Goal: Task Accomplishment & Management: Use online tool/utility

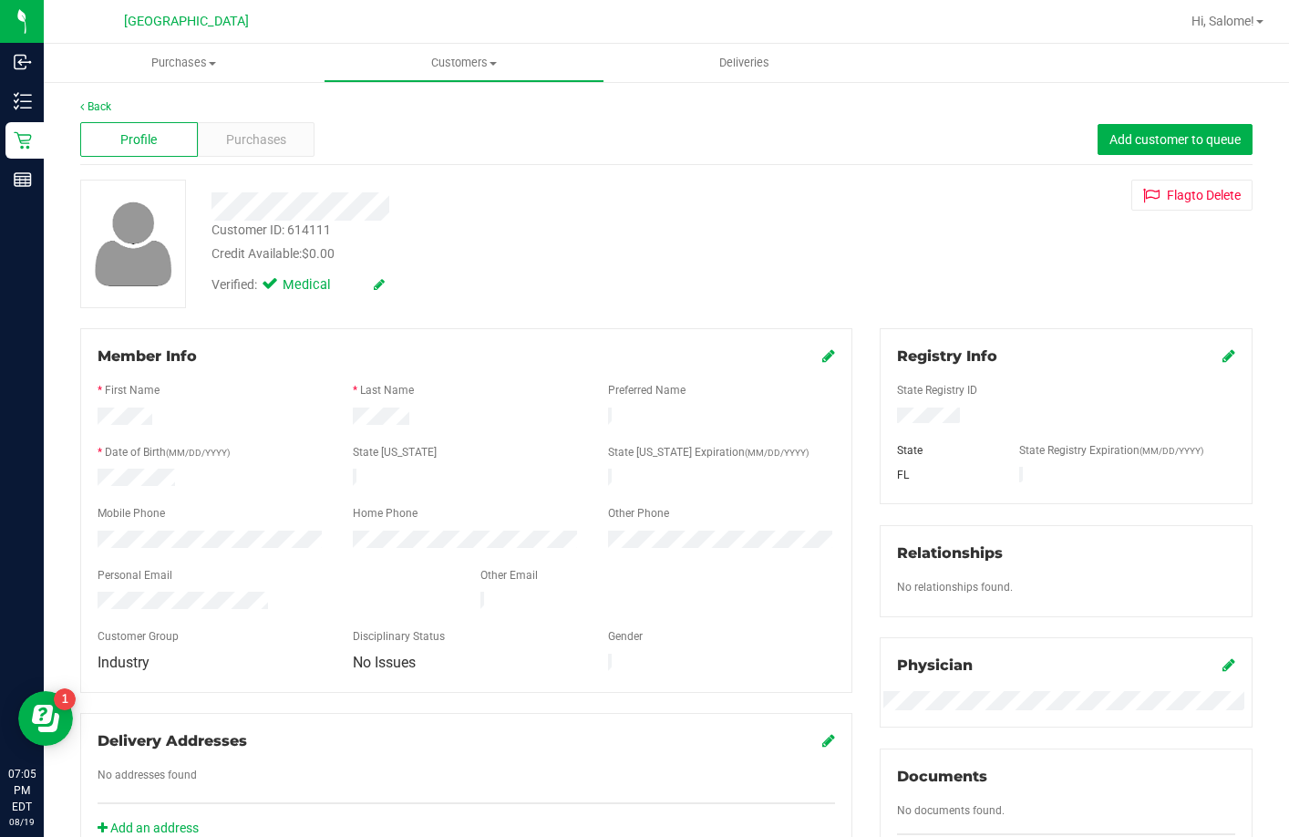
click at [421, 247] on div "Credit Available: $0.00" at bounding box center [497, 253] width 572 height 19
click at [445, 198] on div at bounding box center [498, 206] width 600 height 28
click at [453, 147] on div "Profile Purchases Add customer to queue" at bounding box center [666, 140] width 1172 height 50
click at [181, 94] on div "Back Profile Purchases Add customer to queue Customer ID: 614111 Credit Availab…" at bounding box center [666, 700] width 1245 height 1240
click at [259, 48] on uib-tab-heading "Purchases Summary of purchases Fulfillment All purchases" at bounding box center [184, 63] width 280 height 38
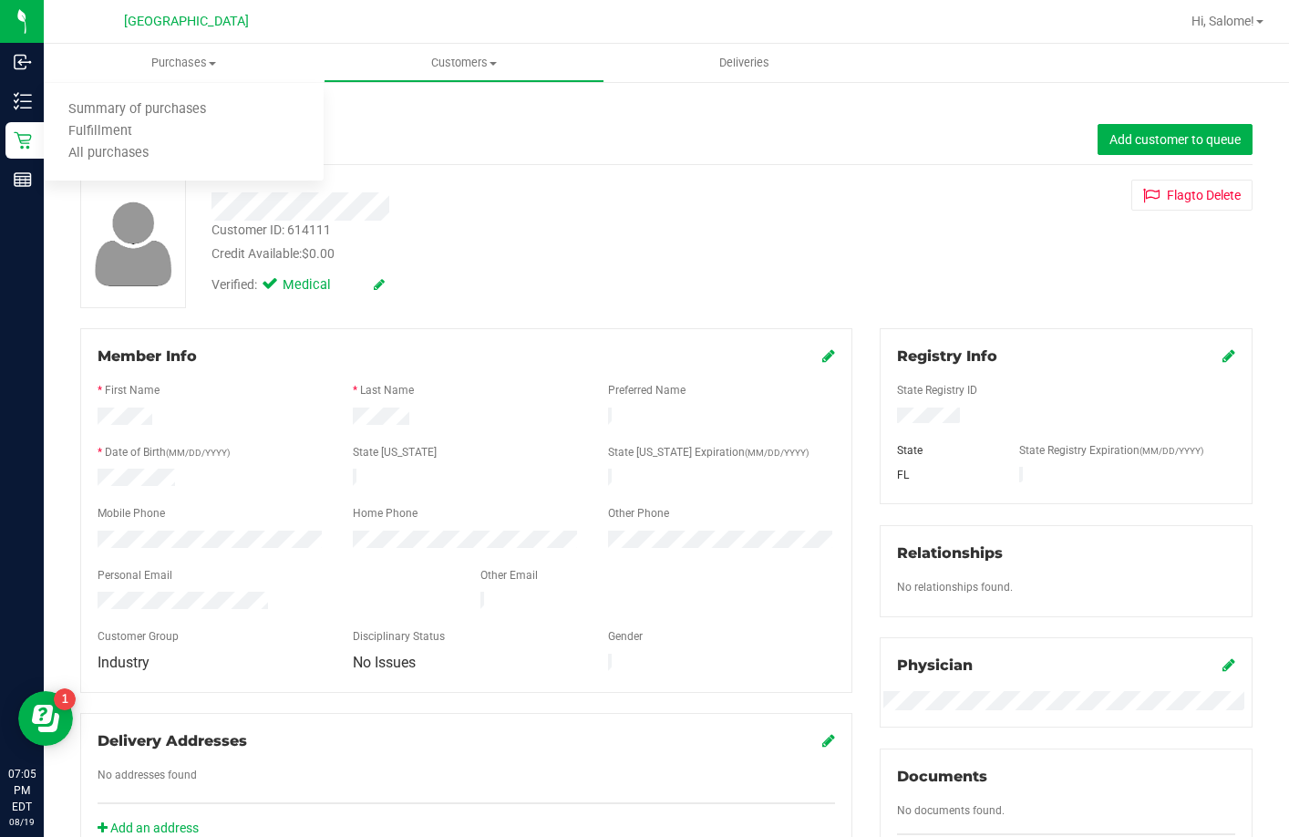
click at [285, 32] on div "[GEOGRAPHIC_DATA]" at bounding box center [186, 21] width 266 height 28
click at [539, 364] on div "Member Info" at bounding box center [466, 356] width 737 height 22
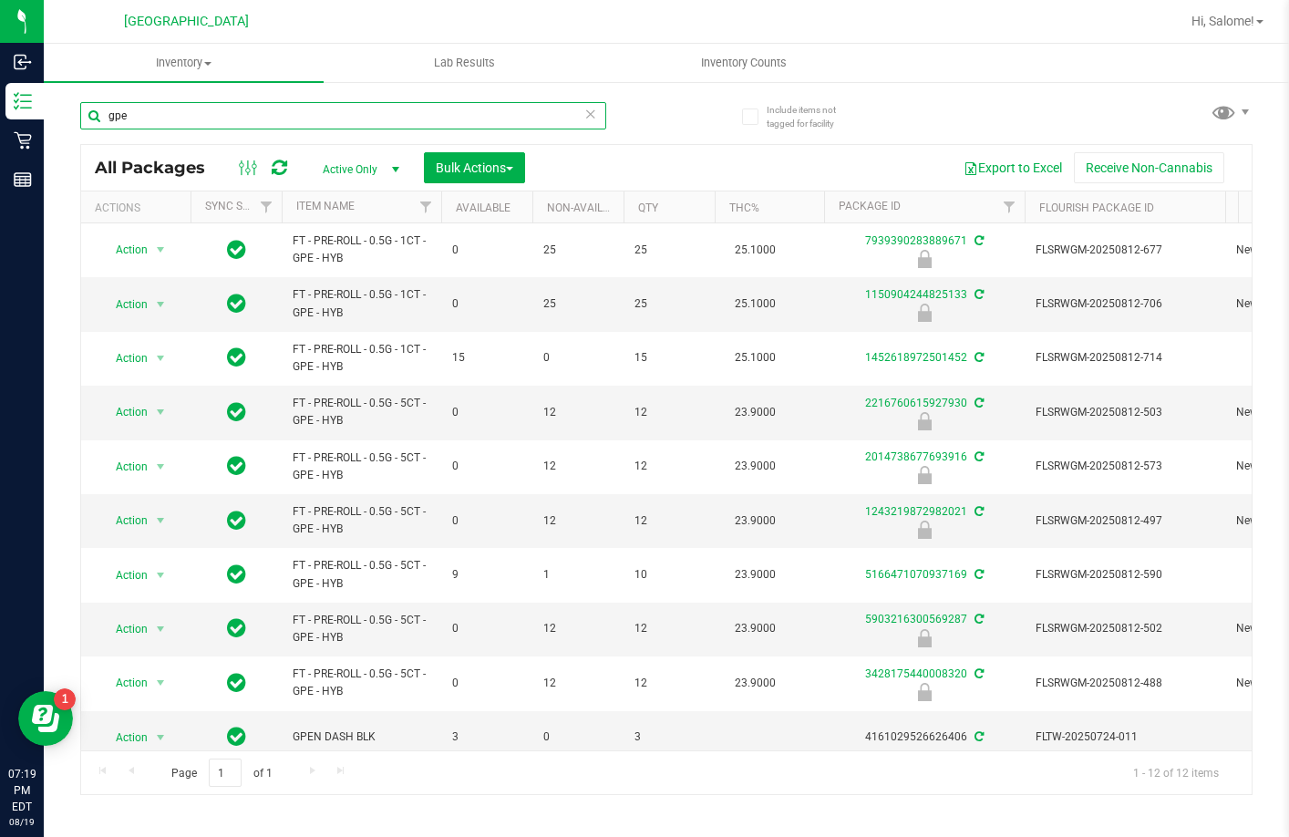
click at [517, 112] on input "gpe" at bounding box center [343, 115] width 526 height 27
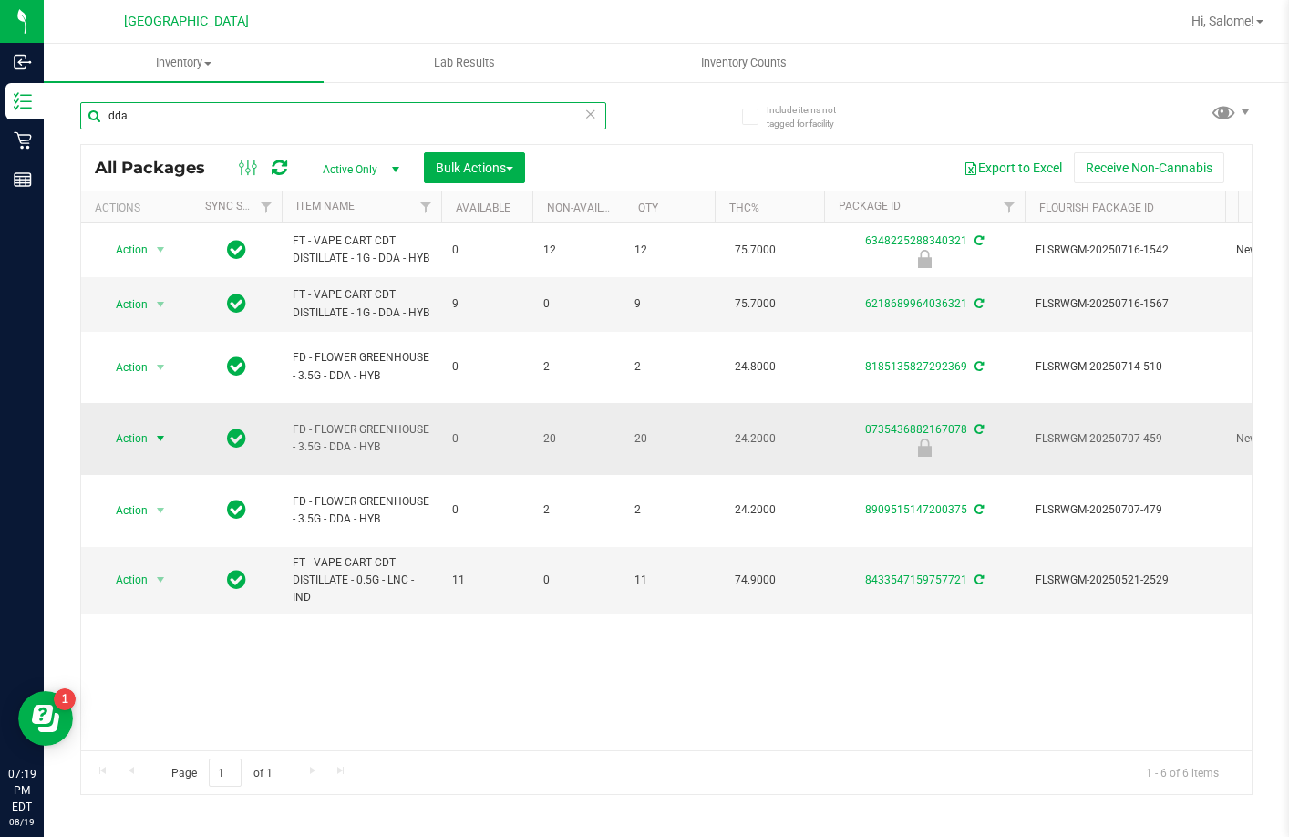
type input "dda"
click at [159, 437] on span "select" at bounding box center [160, 438] width 15 height 15
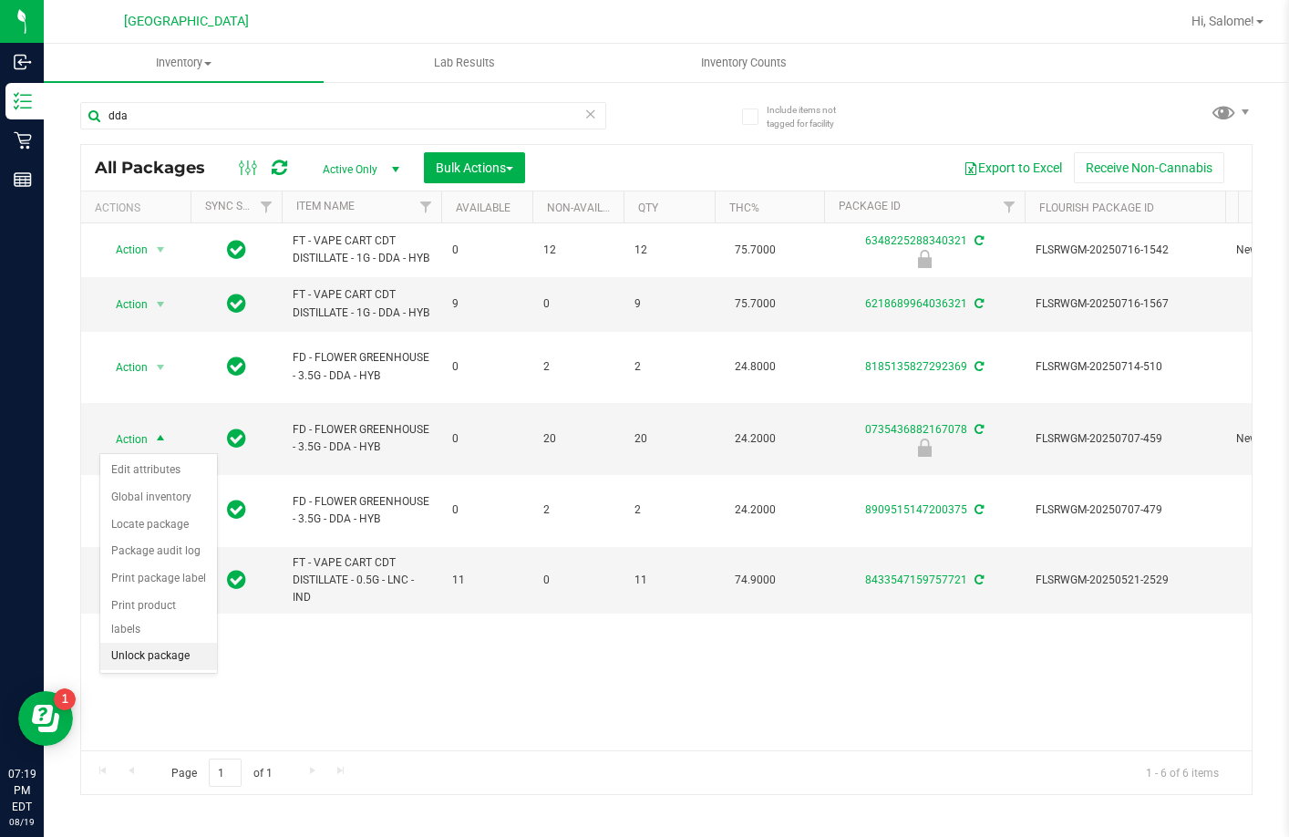
click at [192, 643] on li "Unlock package" at bounding box center [158, 656] width 117 height 27
